Goal: Download file/media

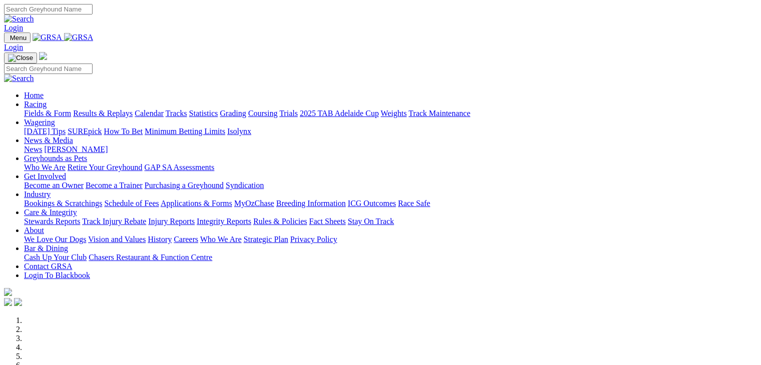
scroll to position [350, 0]
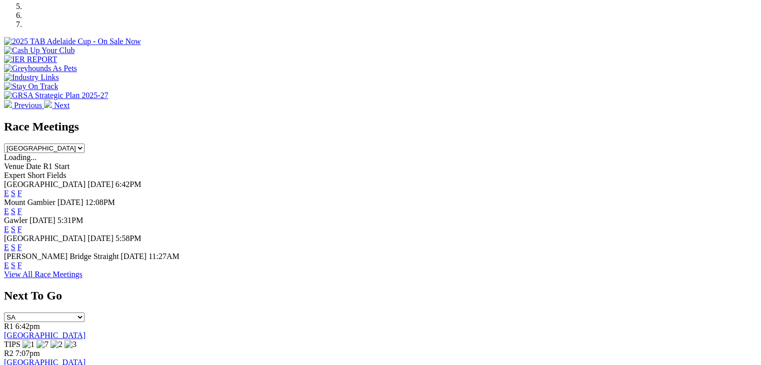
click at [85, 144] on select "South Australia New South Wales Northern Territory Queensland Tasmania Victoria…" at bounding box center [44, 149] width 81 height 10
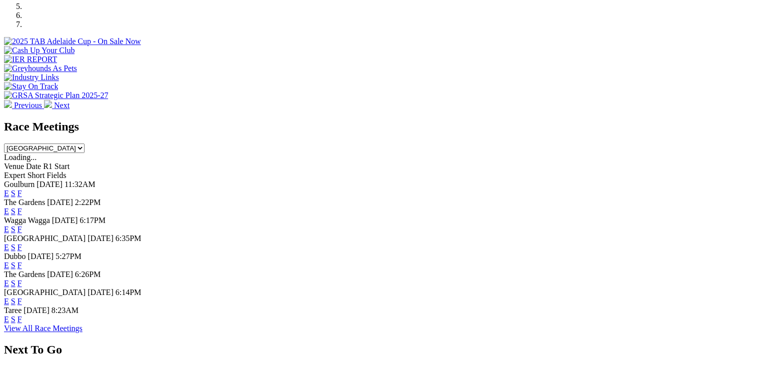
click at [85, 144] on select "South Australia New South Wales Northern Territory Queensland Tasmania Victoria…" at bounding box center [44, 149] width 81 height 10
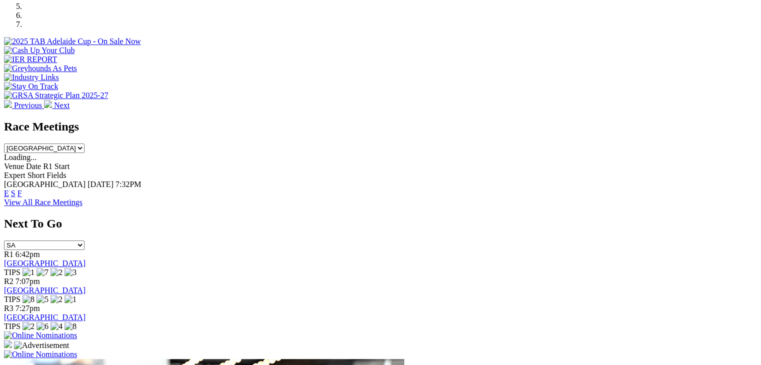
click at [85, 144] on select "South Australia New South Wales Northern Territory Queensland Tasmania Victoria…" at bounding box center [44, 149] width 81 height 10
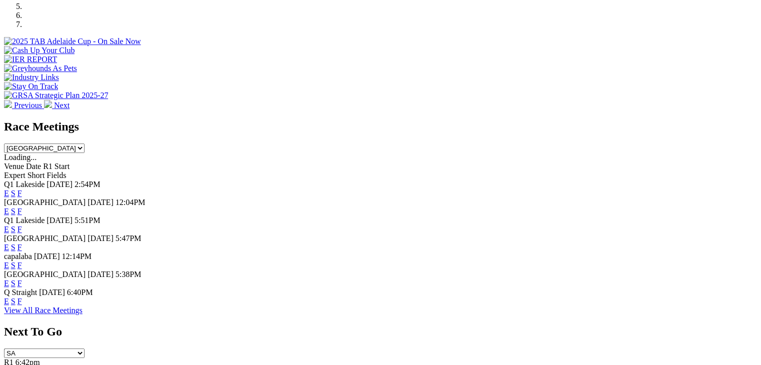
click at [85, 144] on select "South Australia New South Wales Northern Territory Queensland Tasmania Victoria…" at bounding box center [44, 149] width 81 height 10
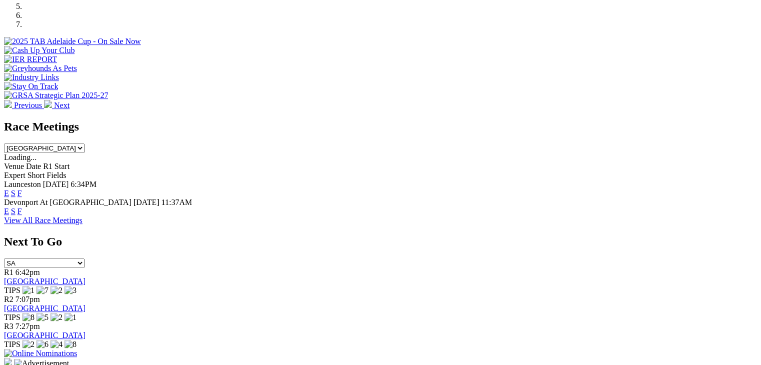
click at [85, 144] on select "South Australia New South Wales Northern Territory Queensland Tasmania Victoria…" at bounding box center [44, 149] width 81 height 10
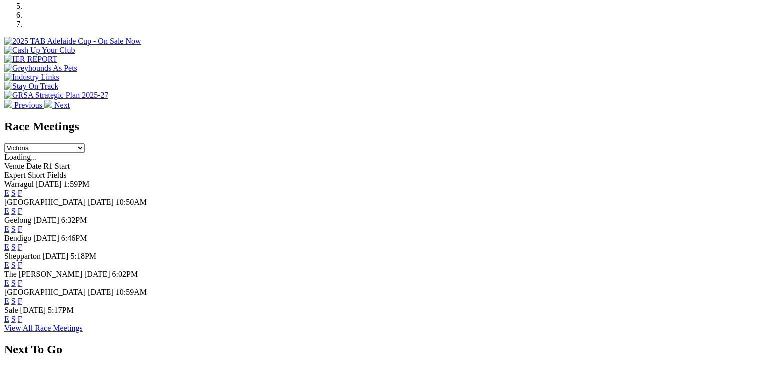
click at [85, 144] on select "South Australia New South Wales Northern Territory Queensland Tasmania Victoria…" at bounding box center [44, 149] width 81 height 10
select select "WA"
click at [85, 144] on select "South Australia New South Wales Northern Territory Queensland Tasmania Victoria…" at bounding box center [44, 149] width 81 height 10
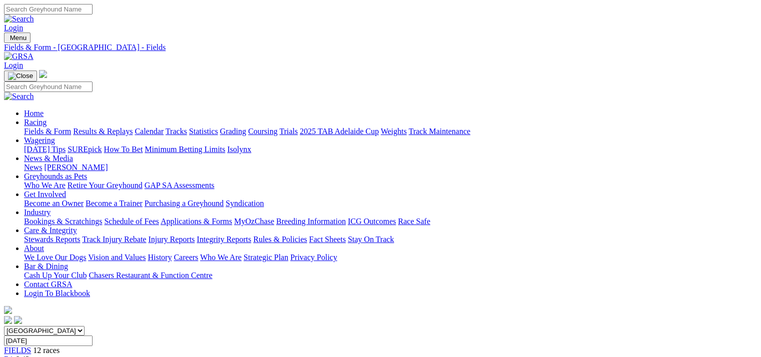
click at [541, 130] on link "CSV (Excel)" at bounding box center [520, 126] width 41 height 9
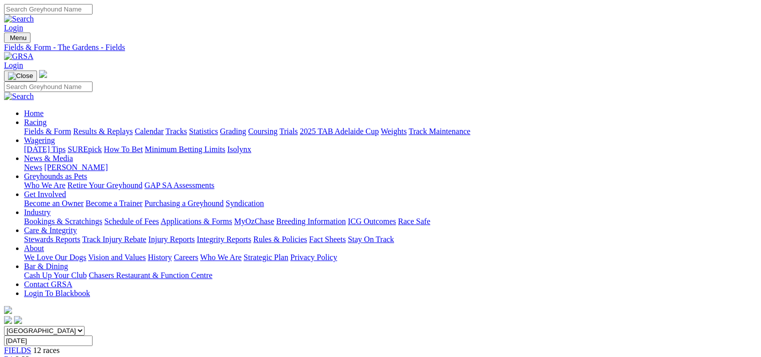
click at [541, 130] on link "CSV (Excel)" at bounding box center [520, 126] width 41 height 9
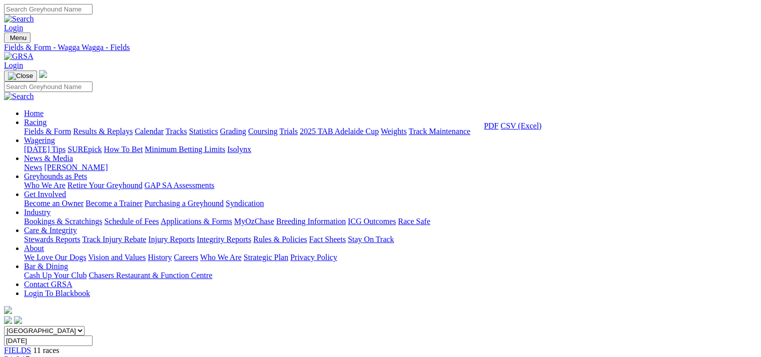
click at [541, 130] on link "CSV (Excel)" at bounding box center [520, 126] width 41 height 9
drag, startPoint x: 568, startPoint y: 220, endPoint x: 568, endPoint y: 238, distance: 17.5
click at [541, 130] on link "CSV (Excel)" at bounding box center [520, 126] width 41 height 9
drag, startPoint x: 584, startPoint y: 215, endPoint x: 580, endPoint y: 239, distance: 24.4
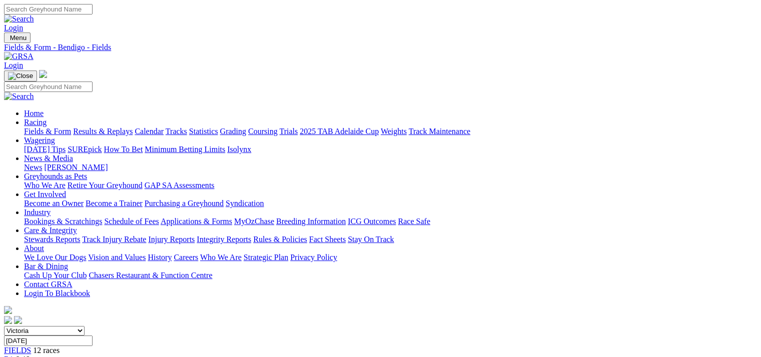
click at [541, 130] on link "CSV (Excel)" at bounding box center [520, 126] width 41 height 9
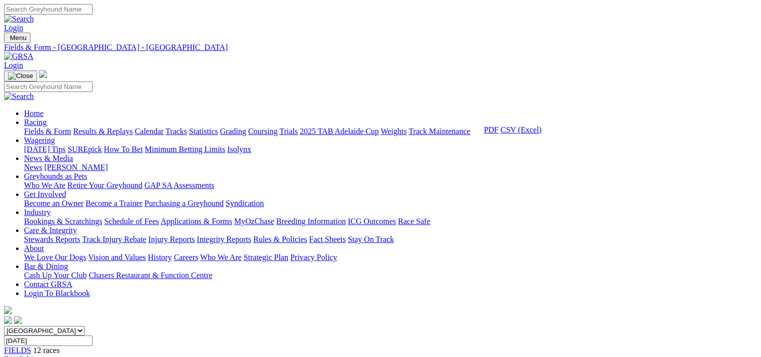
click at [541, 134] on link "CSV (Excel)" at bounding box center [520, 130] width 41 height 9
drag, startPoint x: 563, startPoint y: 227, endPoint x: 568, endPoint y: 238, distance: 12.1
click at [541, 130] on link "CSV (Excel)" at bounding box center [520, 126] width 41 height 9
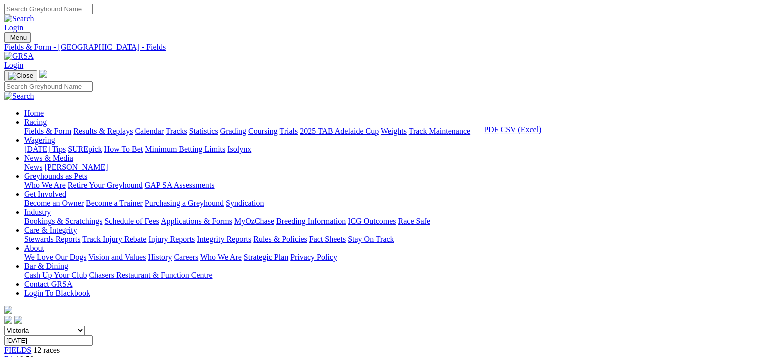
click at [541, 134] on link "CSV (Excel)" at bounding box center [520, 130] width 41 height 9
drag, startPoint x: 582, startPoint y: 217, endPoint x: 579, endPoint y: 259, distance: 41.6
click at [541, 130] on link "CSV (Excel)" at bounding box center [520, 126] width 41 height 9
